Goal: Book appointment/travel/reservation

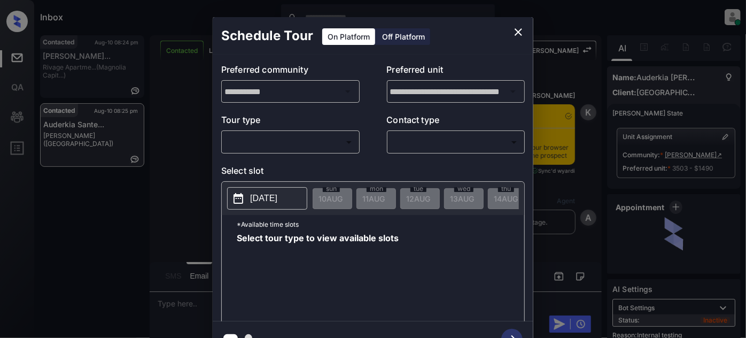
scroll to position [2470, 0]
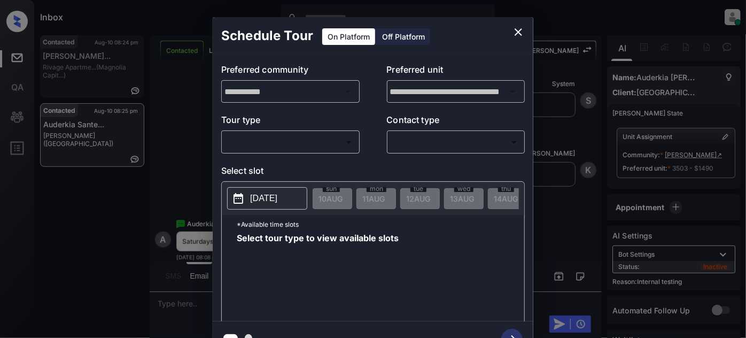
click at [346, 145] on body "Inbox Juan Carlos Manantan Online Set yourself offline Set yourself on break Pr…" at bounding box center [373, 169] width 746 height 338
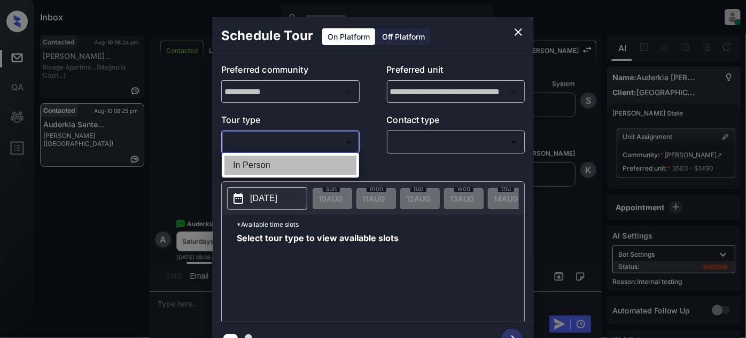
click at [255, 171] on li "In Person" at bounding box center [291, 165] width 132 height 19
type input "********"
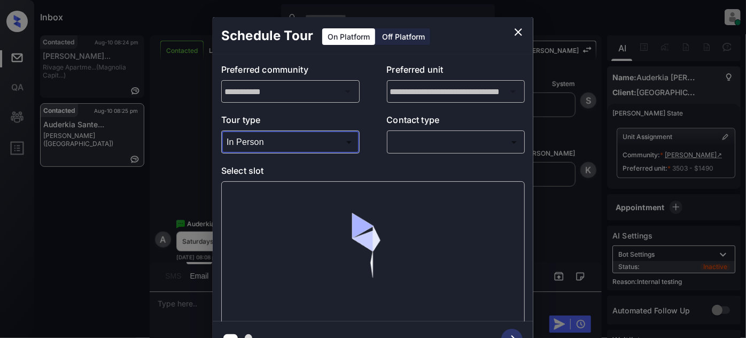
click at [404, 142] on body "Inbox Juan Carlos Manantan Online Set yourself offline Set yourself on break Pr…" at bounding box center [373, 169] width 746 height 338
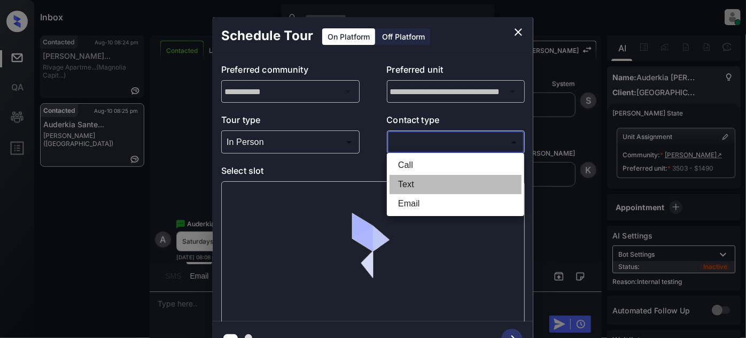
click at [415, 177] on li "Text" at bounding box center [456, 184] width 132 height 19
type input "****"
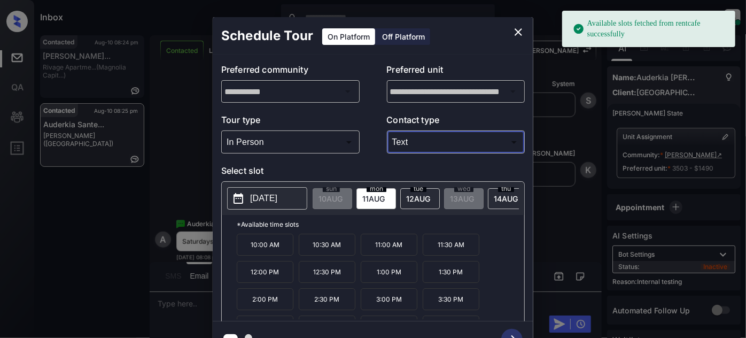
click at [256, 194] on p "2025-08-11" at bounding box center [263, 198] width 27 height 13
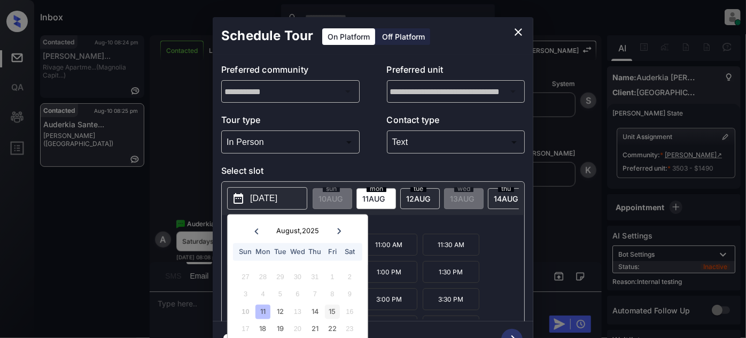
click at [330, 311] on div "15" at bounding box center [332, 311] width 14 height 14
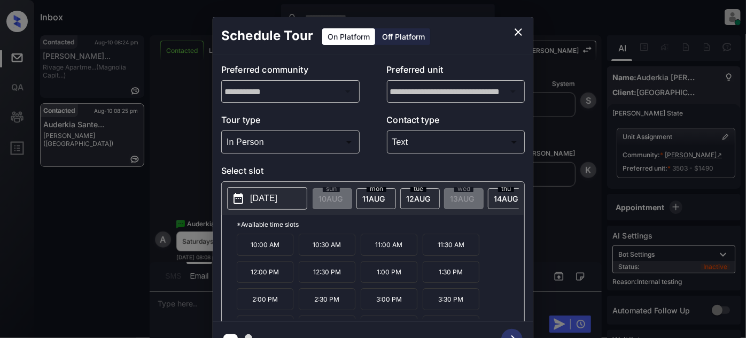
click at [404, 223] on p "*Available time slots" at bounding box center [381, 224] width 288 height 19
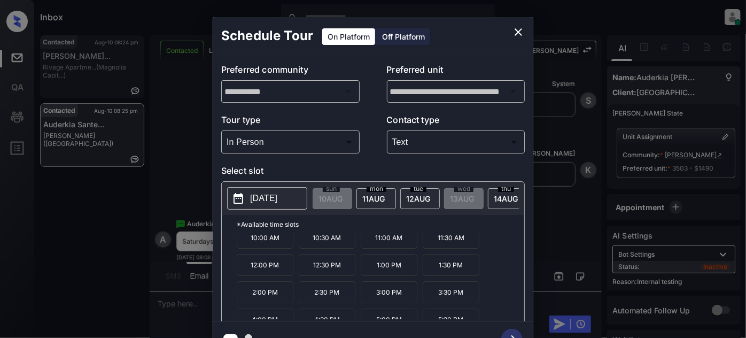
scroll to position [17, 0]
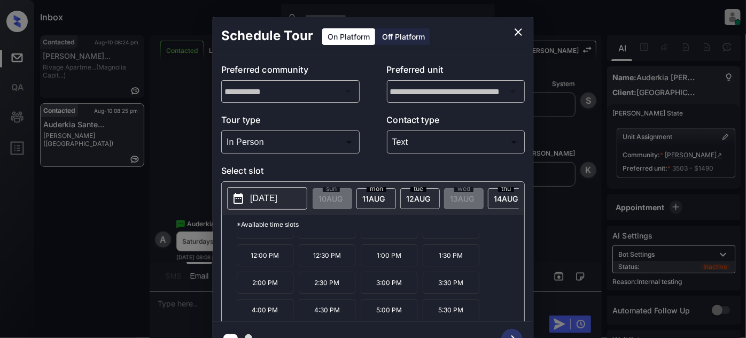
click at [518, 28] on icon "close" at bounding box center [518, 32] width 13 height 13
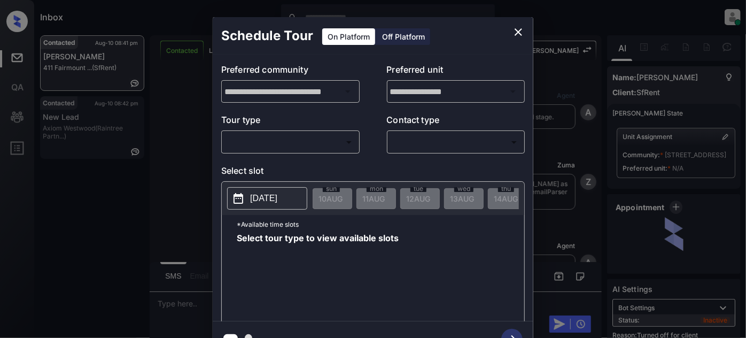
scroll to position [1855, 0]
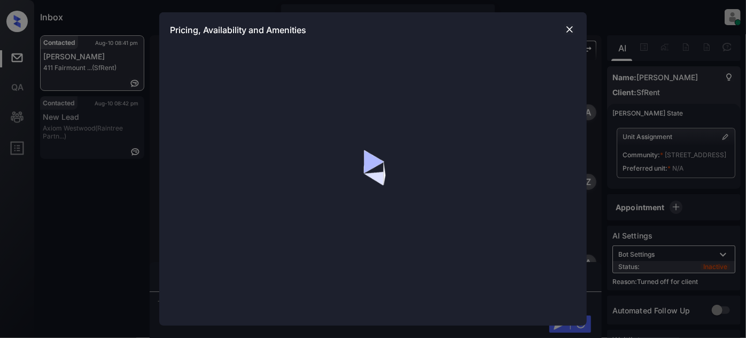
scroll to position [1855, 0]
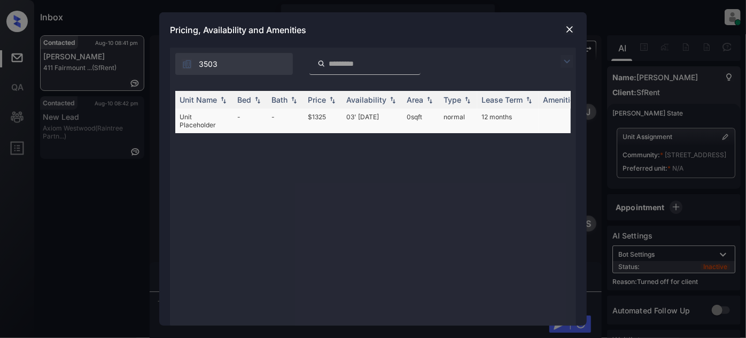
click at [357, 113] on td "03' Jan 19" at bounding box center [372, 121] width 60 height 25
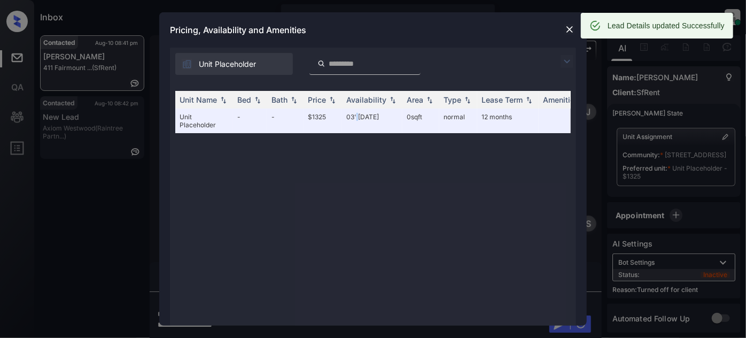
click at [571, 31] on img at bounding box center [570, 29] width 11 height 11
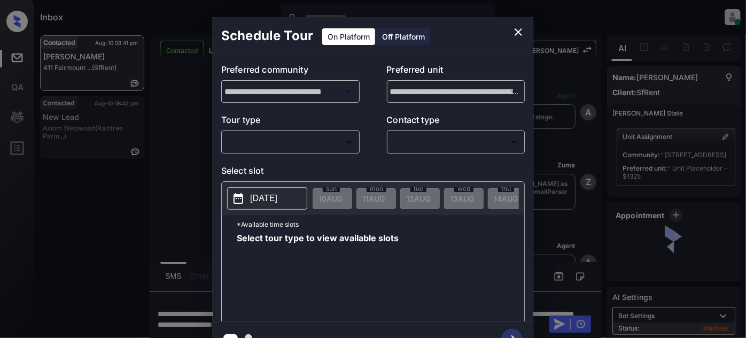
scroll to position [1855, 0]
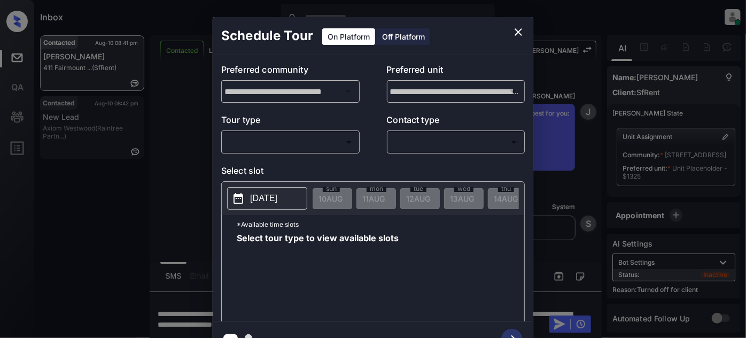
click at [393, 37] on div "Off Platform" at bounding box center [403, 36] width 53 height 17
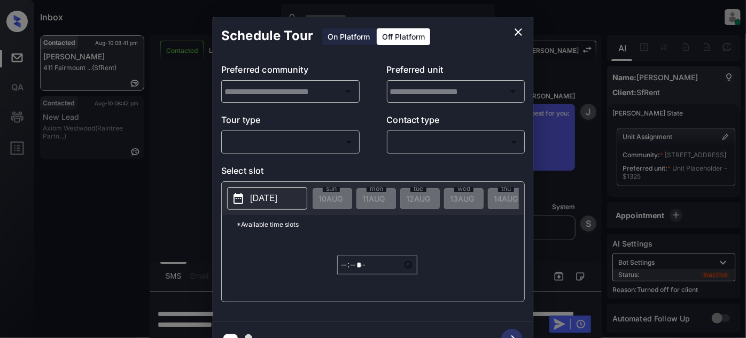
type input "**********"
click at [306, 144] on body "Inbox Juan Carlos Manantan Online Set yourself offline Set yourself on break Pr…" at bounding box center [373, 169] width 746 height 338
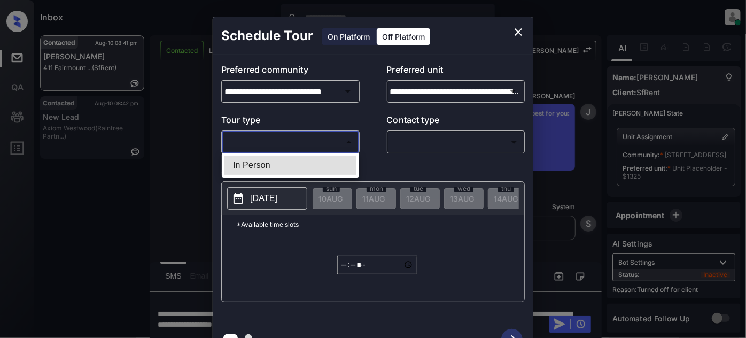
drag, startPoint x: 282, startPoint y: 164, endPoint x: 373, endPoint y: 157, distance: 90.6
click at [283, 164] on li "In Person" at bounding box center [291, 165] width 132 height 19
type input "********"
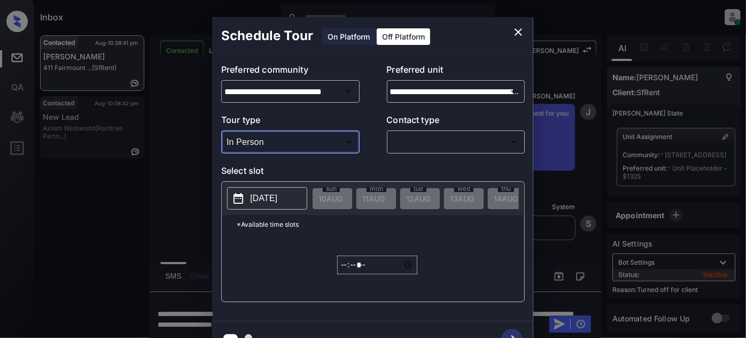
click at [429, 135] on body "Inbox Juan Carlos Manantan Online Set yourself offline Set yourself on break Pr…" at bounding box center [373, 169] width 746 height 338
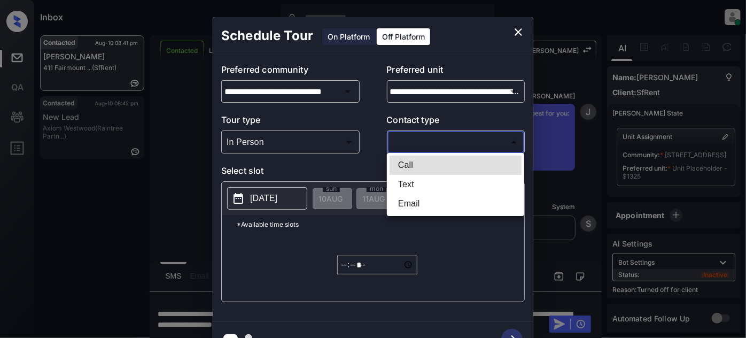
click at [404, 180] on li "Text" at bounding box center [456, 184] width 132 height 19
type input "****"
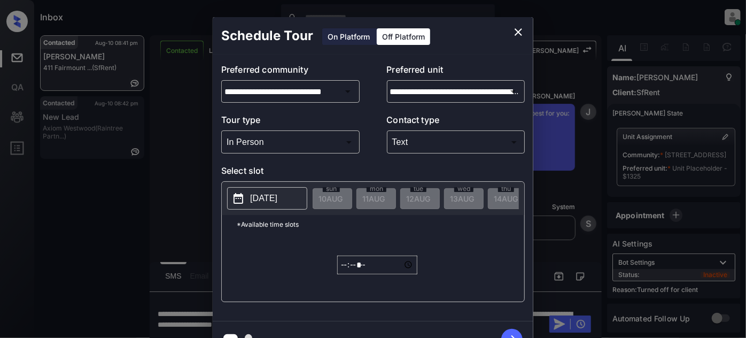
click at [277, 198] on p "[DATE]" at bounding box center [263, 198] width 27 height 13
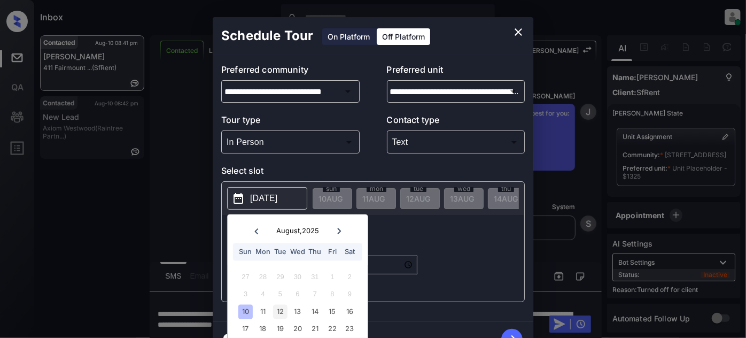
click at [281, 313] on div "12" at bounding box center [280, 311] width 14 height 14
click at [400, 244] on div "***** ​" at bounding box center [377, 265] width 80 height 63
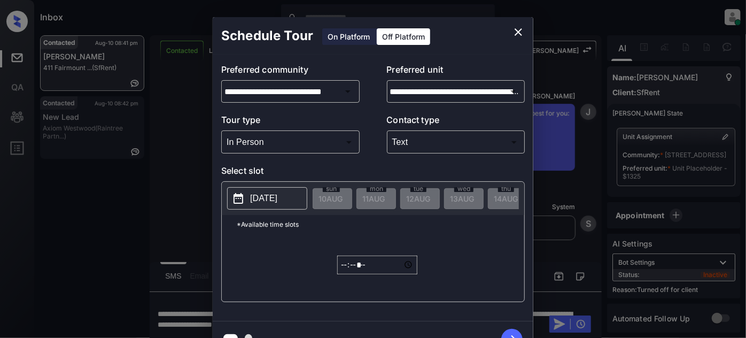
click at [345, 267] on input "*****" at bounding box center [377, 265] width 80 height 19
type input "*****"
click at [512, 331] on icon "button" at bounding box center [511, 339] width 21 height 21
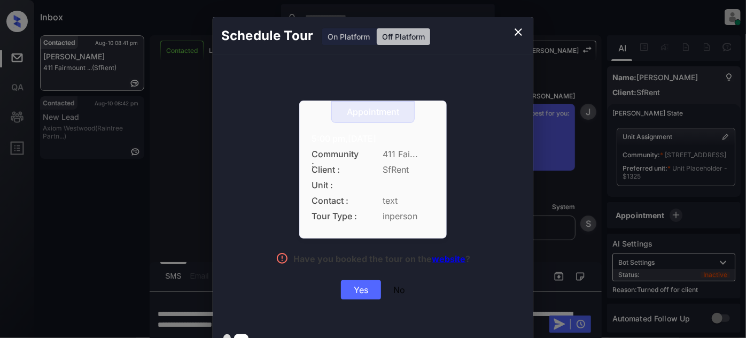
click at [356, 288] on div "Yes" at bounding box center [361, 289] width 40 height 19
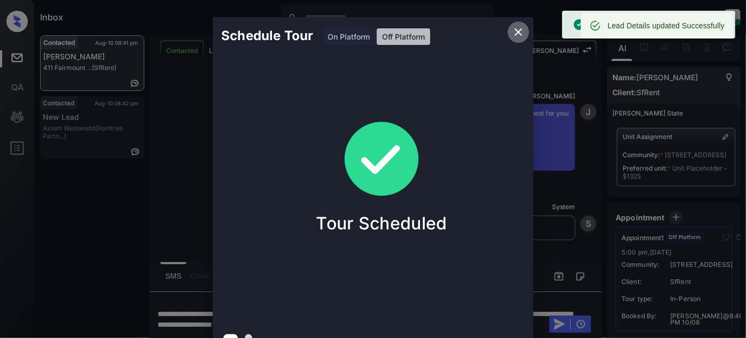
click at [515, 27] on icon "close" at bounding box center [518, 32] width 13 height 13
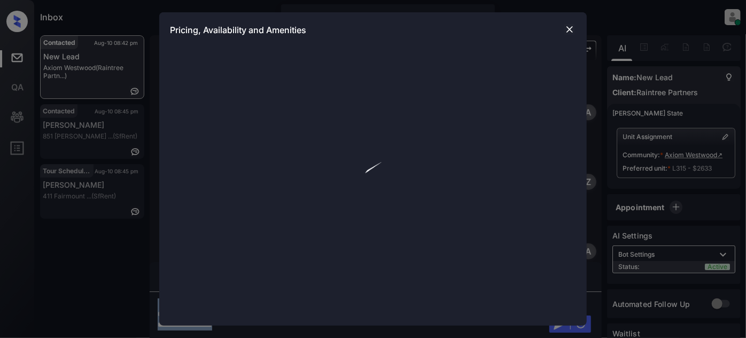
scroll to position [1387, 0]
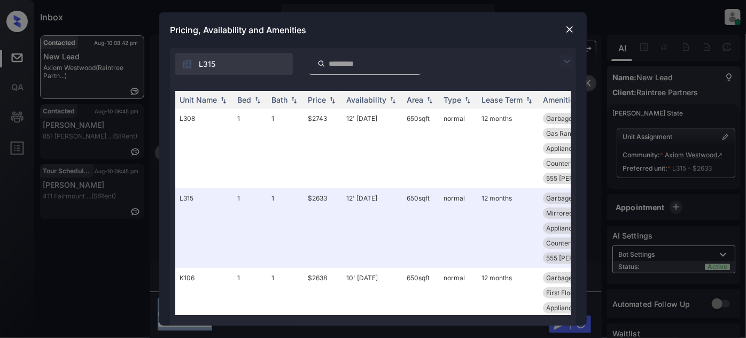
click at [569, 60] on img at bounding box center [567, 61] width 13 height 13
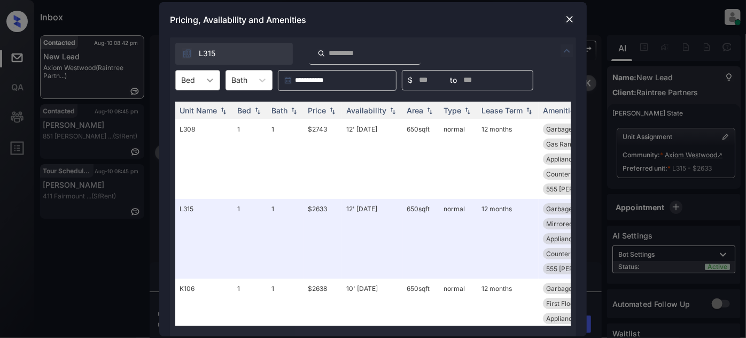
click at [204, 83] on div at bounding box center [209, 80] width 19 height 19
click at [568, 14] on img at bounding box center [570, 19] width 11 height 11
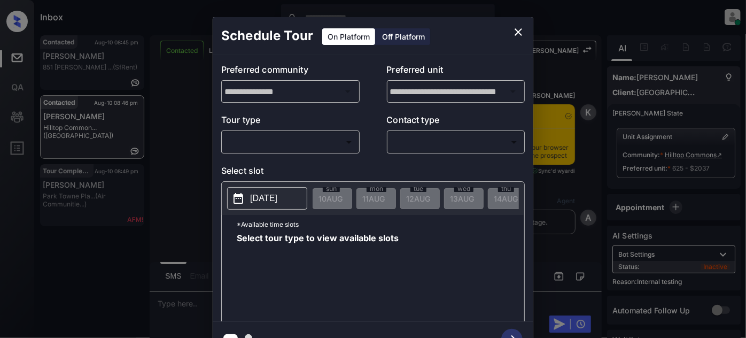
scroll to position [683, 0]
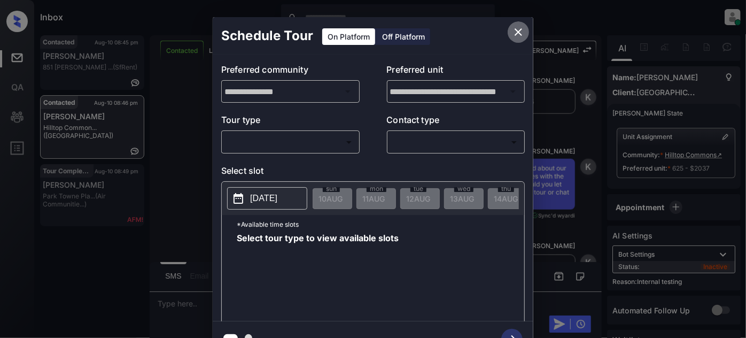
click at [515, 31] on icon "close" at bounding box center [518, 32] width 13 height 13
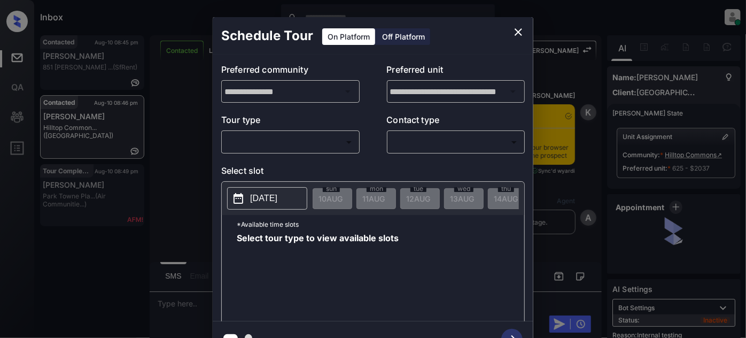
scroll to position [2189, 0]
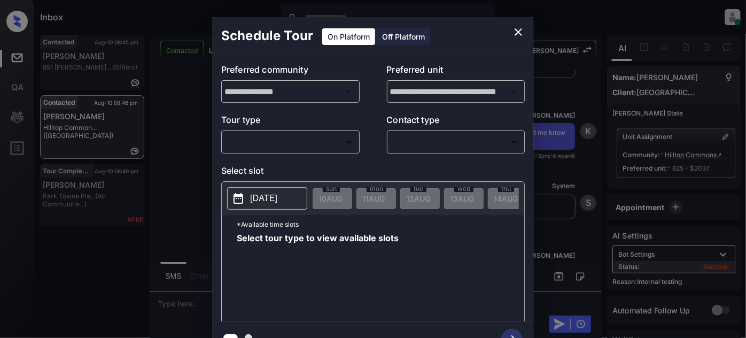
click at [340, 149] on body "Inbox Juan Carlos Manantan Online Set yourself offline Set yourself on break Pr…" at bounding box center [373, 169] width 746 height 338
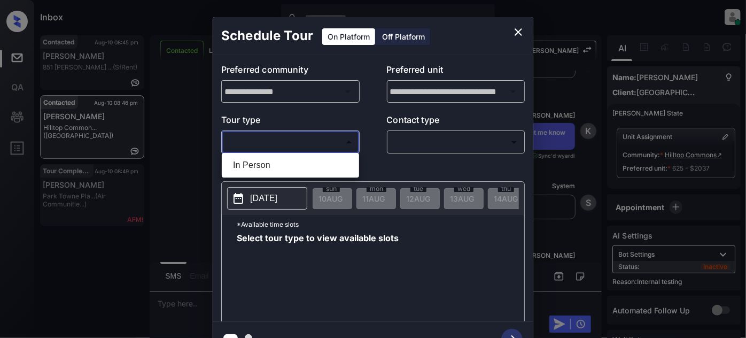
click at [291, 164] on li "In Person" at bounding box center [291, 165] width 132 height 19
type input "********"
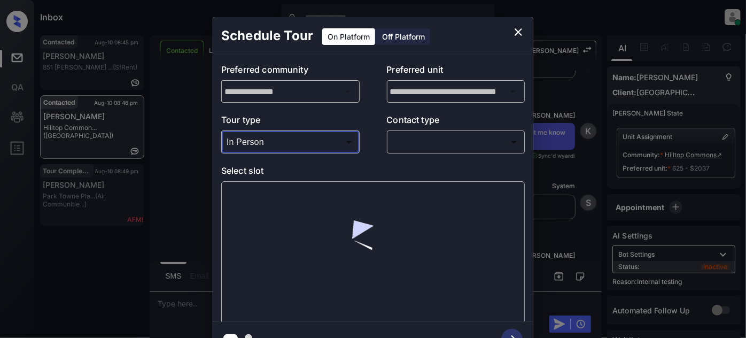
click at [425, 145] on body "Inbox Juan Carlos Manantan Online Set yourself offline Set yourself on break Pr…" at bounding box center [373, 169] width 746 height 338
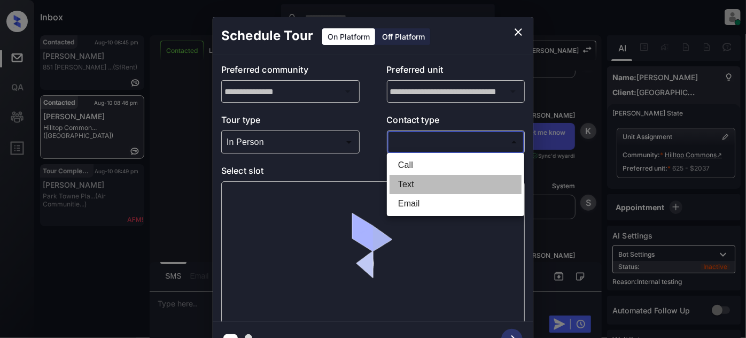
click at [409, 182] on li "Text" at bounding box center [456, 184] width 132 height 19
type input "****"
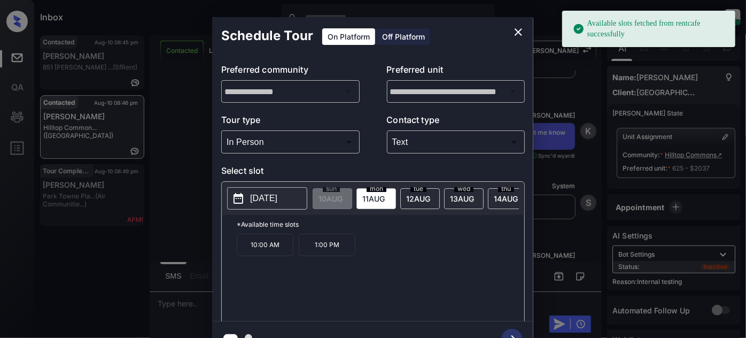
click at [316, 249] on p "1:00 PM" at bounding box center [327, 245] width 57 height 22
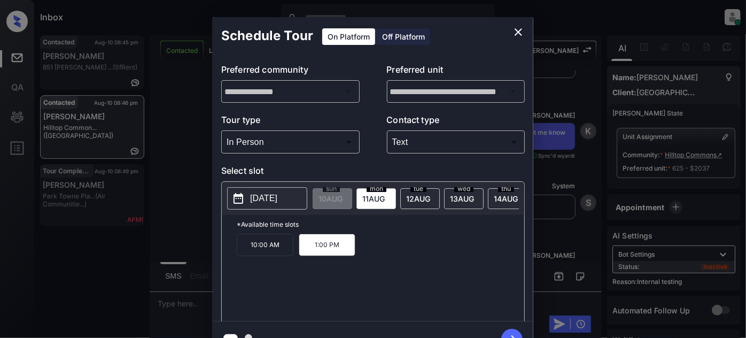
click at [511, 330] on icon "button" at bounding box center [511, 339] width 21 height 21
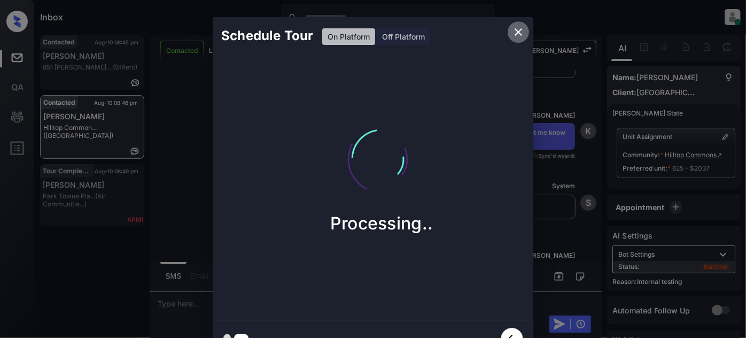
click at [519, 34] on icon "close" at bounding box center [518, 32] width 13 height 13
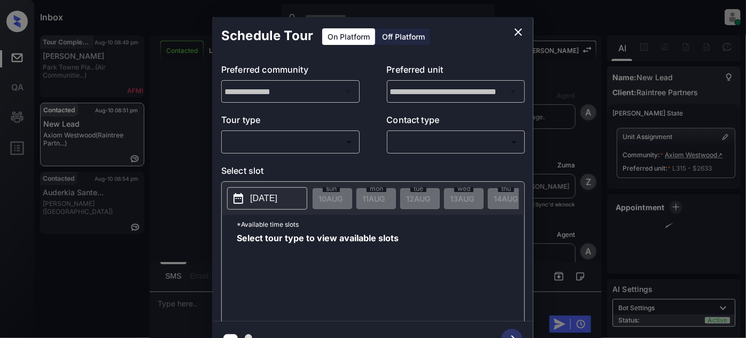
click at [291, 149] on body "Inbox [PERSON_NAME] Online Set yourself offline Set yourself on break Profile S…" at bounding box center [373, 169] width 746 height 338
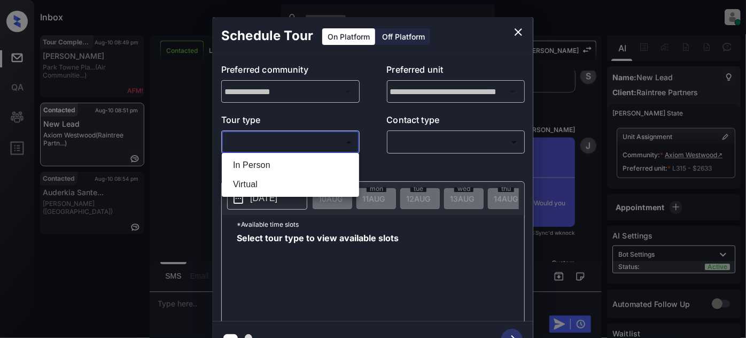
click at [275, 159] on li "In Person" at bounding box center [291, 165] width 132 height 19
type input "********"
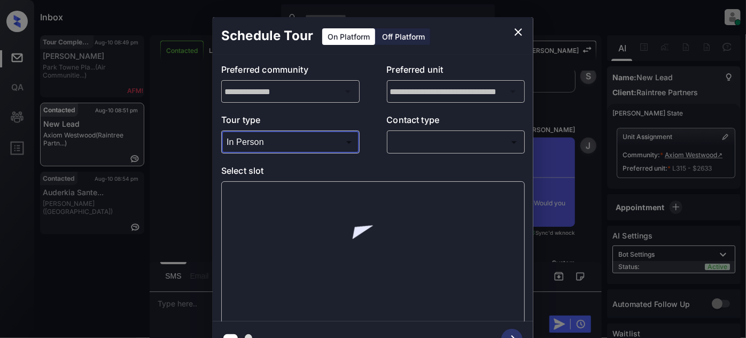
click at [390, 146] on body "Inbox Juan Carlos Manantan Online Set yourself offline Set yourself on break Pr…" at bounding box center [373, 169] width 746 height 338
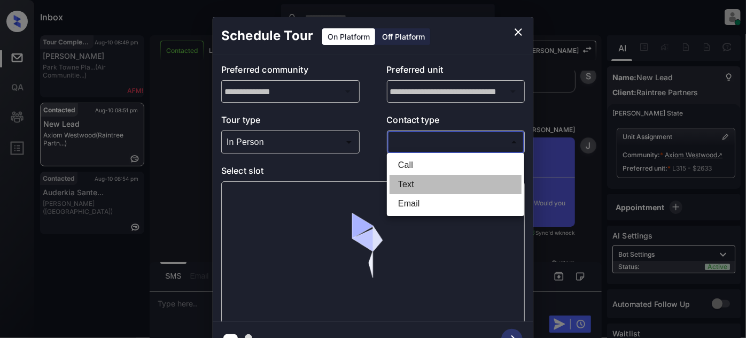
click at [398, 178] on li "Text" at bounding box center [456, 184] width 132 height 19
type input "****"
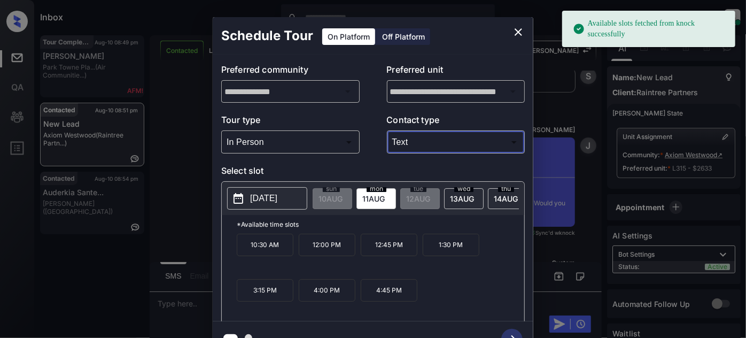
click at [260, 200] on p "[DATE]" at bounding box center [263, 198] width 27 height 13
click at [343, 194] on span "13 AUG" at bounding box center [331, 198] width 24 height 9
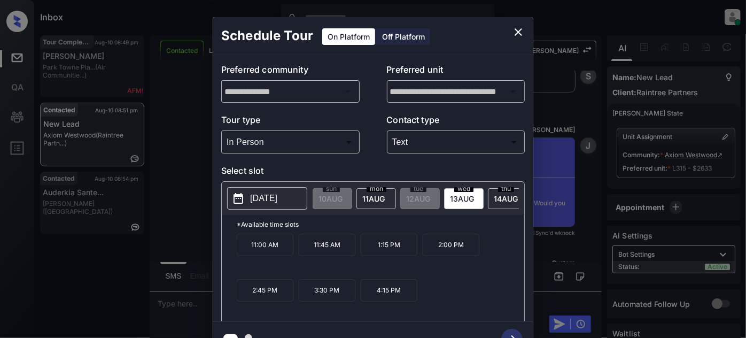
click at [259, 196] on p "2025-08-13" at bounding box center [263, 198] width 27 height 13
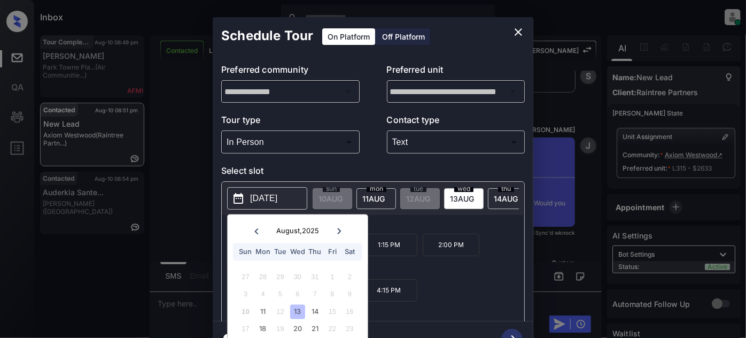
click at [476, 284] on div "11:00 AM 11:45 AM 1:15 PM 2:00 PM 2:45 PM 3:30 PM 4:15 PM" at bounding box center [381, 277] width 288 height 86
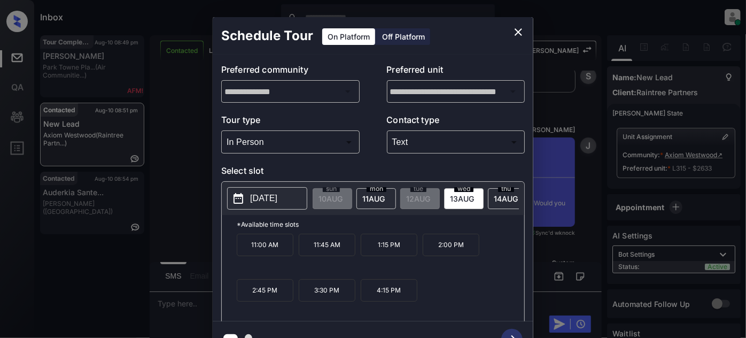
click at [343, 194] on span "14 AUG" at bounding box center [331, 198] width 24 height 9
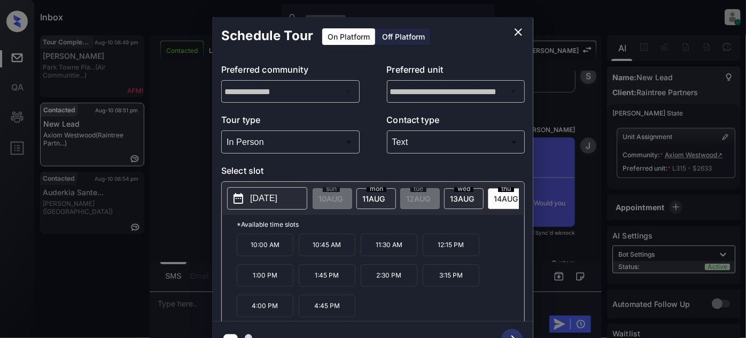
click at [343, 194] on span "13 AUG" at bounding box center [331, 198] width 24 height 9
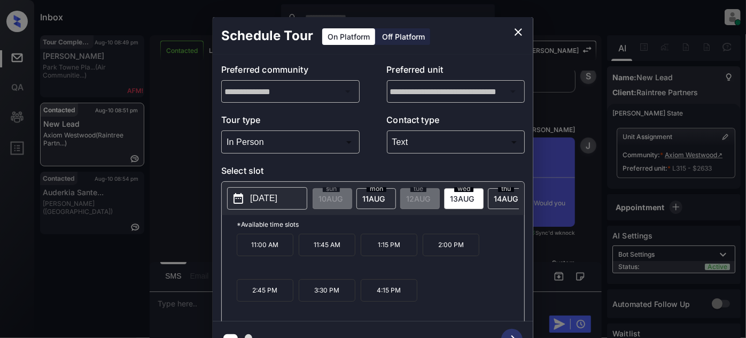
click at [155, 181] on div "**********" at bounding box center [373, 187] width 746 height 375
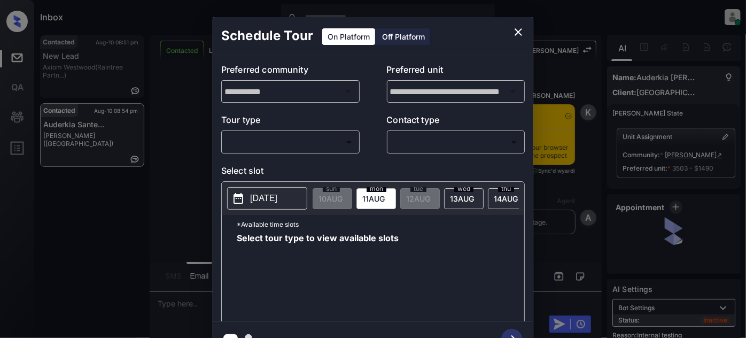
scroll to position [3965, 0]
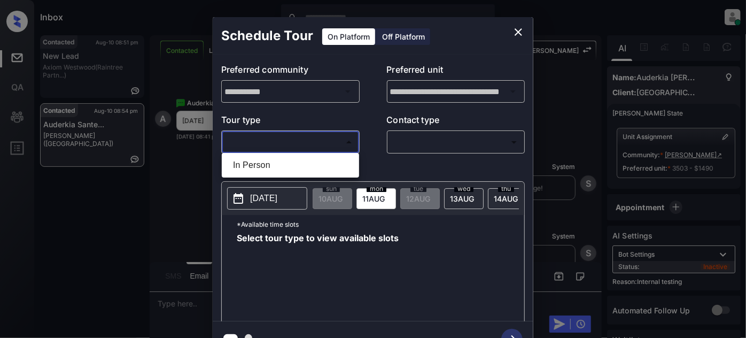
click at [302, 143] on body "Inbox Juan Carlos Manantan Online Set yourself offline Set yourself on break Pr…" at bounding box center [373, 169] width 746 height 338
click at [275, 161] on li "In Person" at bounding box center [291, 165] width 132 height 19
type input "********"
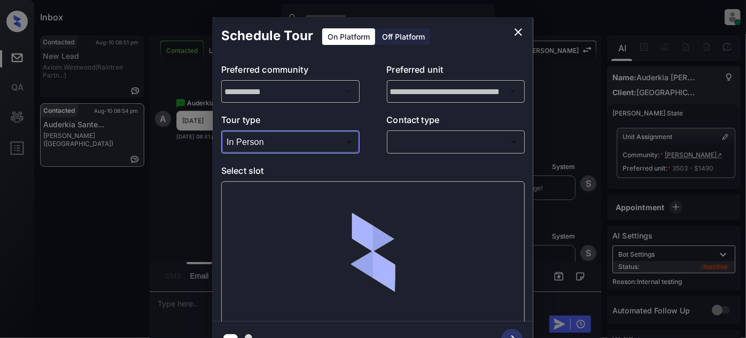
click at [423, 142] on body "Inbox Juan Carlos Manantan Online Set yourself offline Set yourself on break Pr…" at bounding box center [373, 169] width 746 height 338
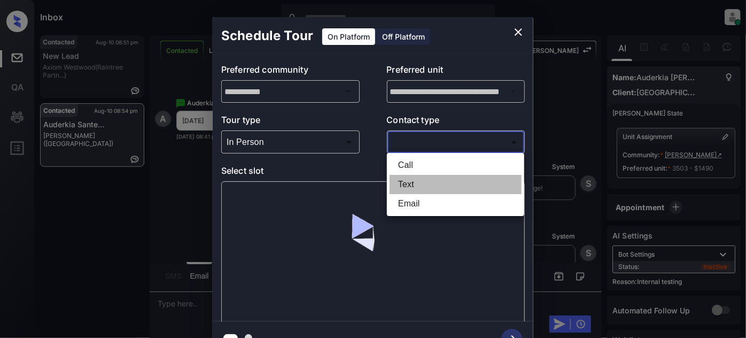
click at [418, 189] on li "Text" at bounding box center [456, 184] width 132 height 19
type input "****"
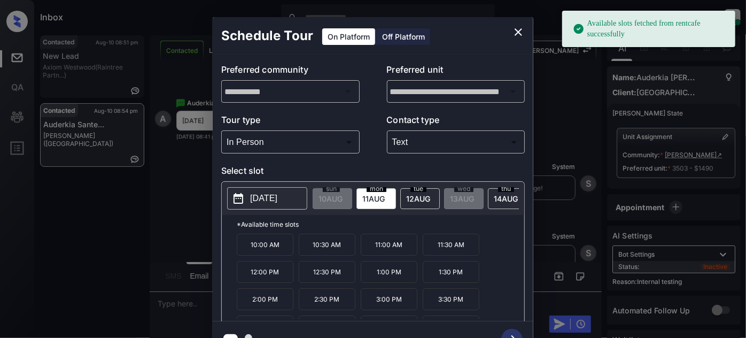
click at [265, 195] on p "[DATE]" at bounding box center [263, 198] width 27 height 13
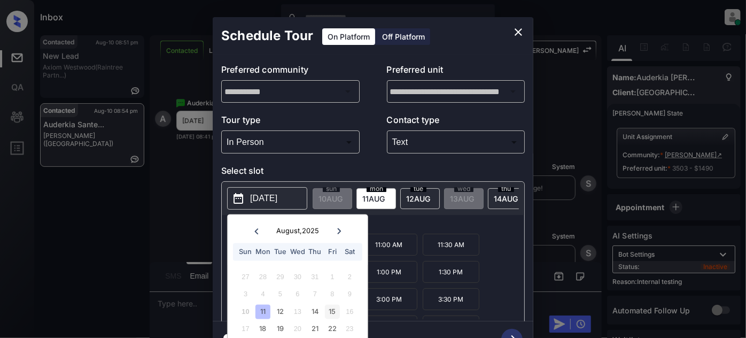
click at [337, 310] on div "15" at bounding box center [332, 311] width 14 height 14
click at [435, 227] on p "*Available time slots" at bounding box center [381, 224] width 288 height 19
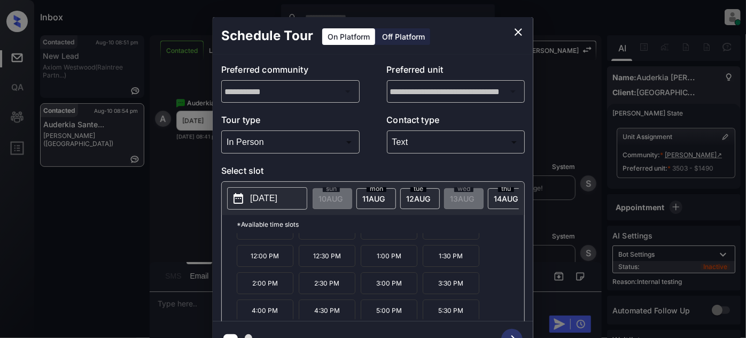
scroll to position [17, 0]
click at [452, 312] on p "5:30 PM" at bounding box center [451, 310] width 57 height 22
click at [513, 330] on icon "button" at bounding box center [511, 339] width 21 height 21
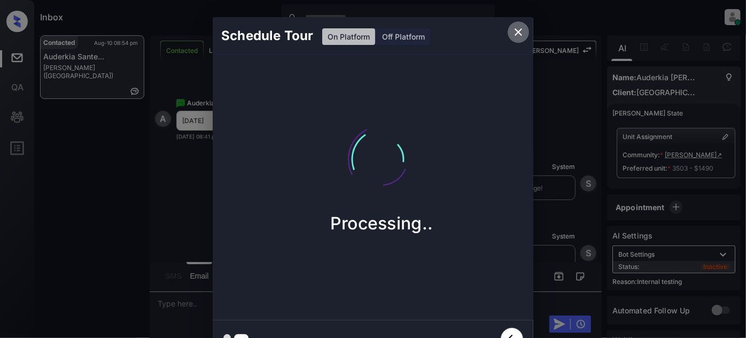
click at [522, 29] on icon "close" at bounding box center [518, 32] width 13 height 13
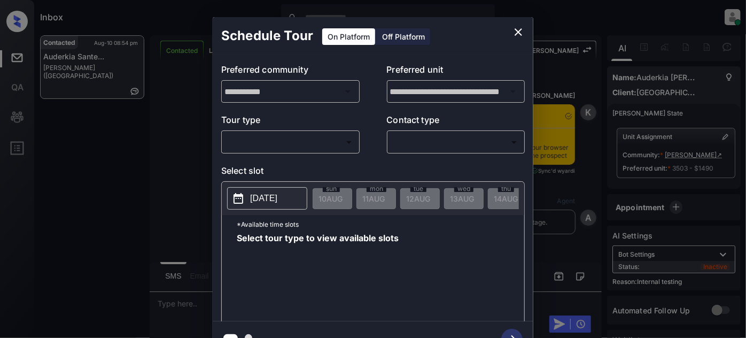
scroll to position [4353, 0]
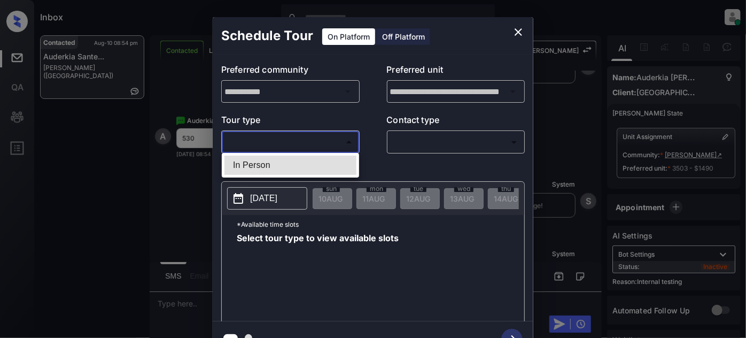
click at [304, 141] on body "Inbox [PERSON_NAME] Online Set yourself offline Set yourself on break Profile S…" at bounding box center [373, 169] width 746 height 338
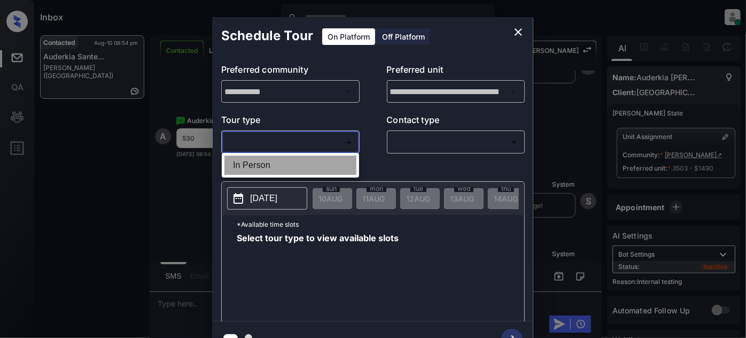
click at [289, 164] on li "In Person" at bounding box center [291, 165] width 132 height 19
type input "********"
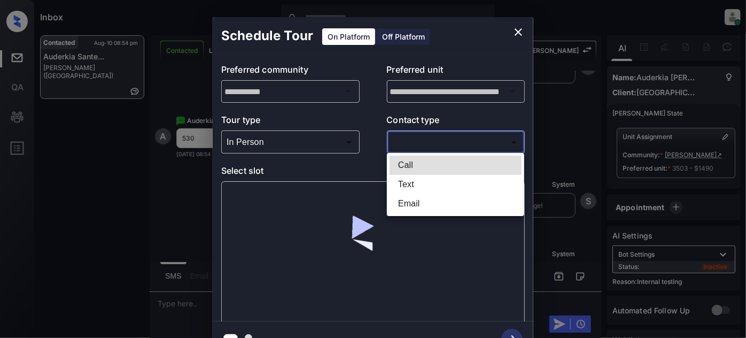
click at [418, 149] on body "Inbox [PERSON_NAME] Online Set yourself offline Set yourself on break Profile S…" at bounding box center [373, 169] width 746 height 338
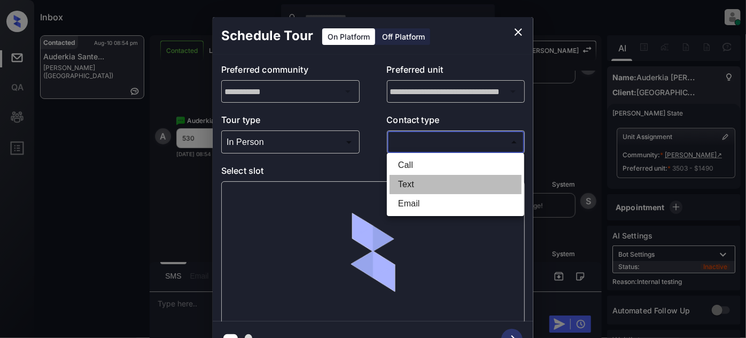
click at [406, 185] on li "Text" at bounding box center [456, 184] width 132 height 19
type input "****"
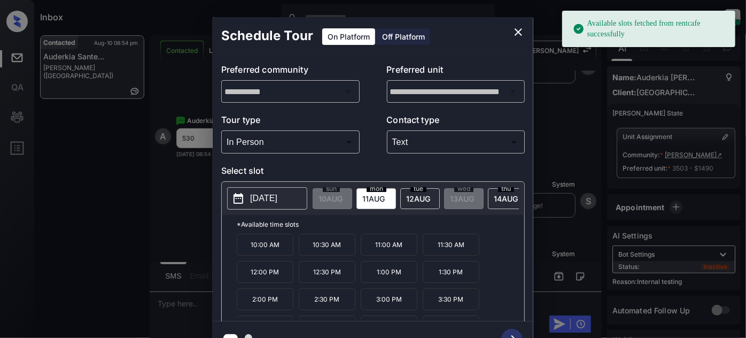
click at [270, 192] on p "[DATE]" at bounding box center [263, 198] width 27 height 13
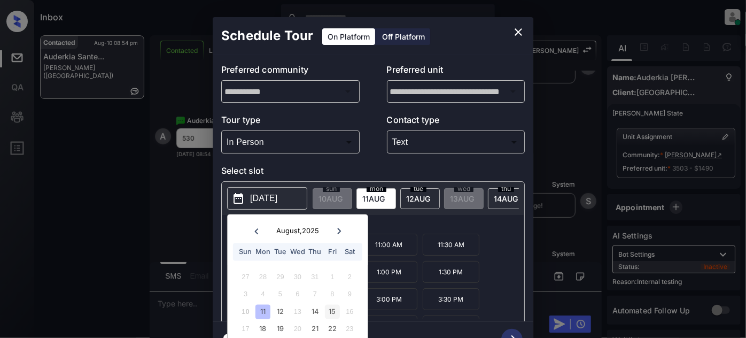
click at [330, 309] on div "15" at bounding box center [332, 311] width 14 height 14
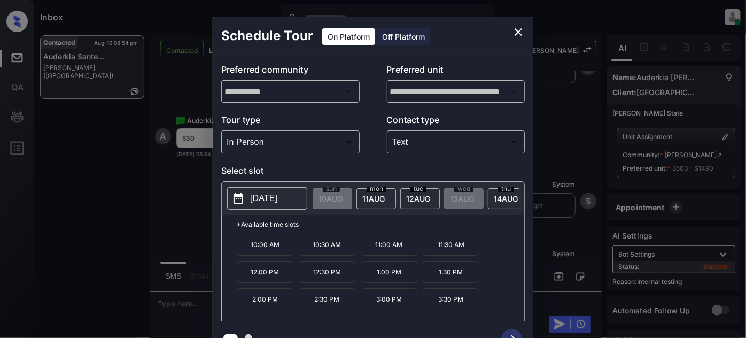
click at [480, 240] on div "10:00 AM 10:30 AM 11:00 AM 11:30 AM 12:00 PM 12:30 PM 1:00 PM 1:30 PM 2:00 PM 2…" at bounding box center [381, 277] width 288 height 86
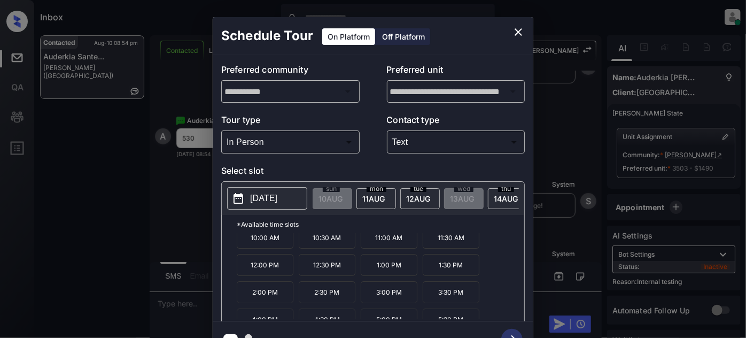
scroll to position [17, 0]
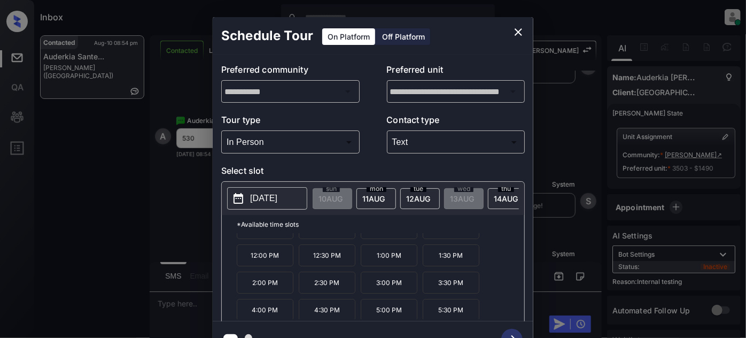
drag, startPoint x: 450, startPoint y: 310, endPoint x: 474, endPoint y: 319, distance: 25.0
click at [451, 310] on p "5:30 PM" at bounding box center [451, 310] width 57 height 22
click at [512, 330] on icon "button" at bounding box center [511, 339] width 21 height 21
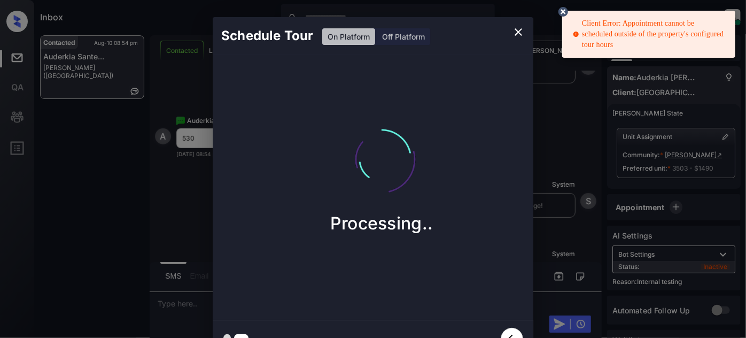
click at [516, 34] on icon "close" at bounding box center [518, 31] width 7 height 7
